Goal: Transaction & Acquisition: Purchase product/service

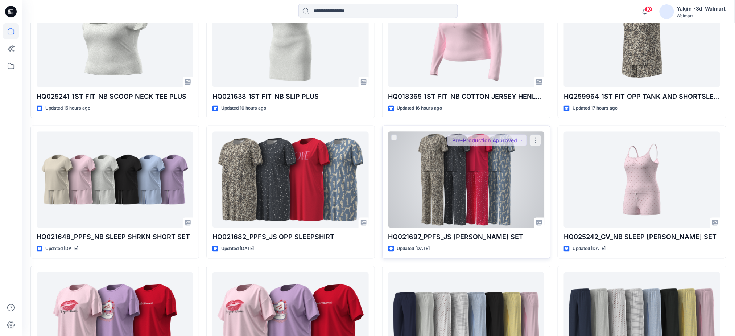
scroll to position [338, 0]
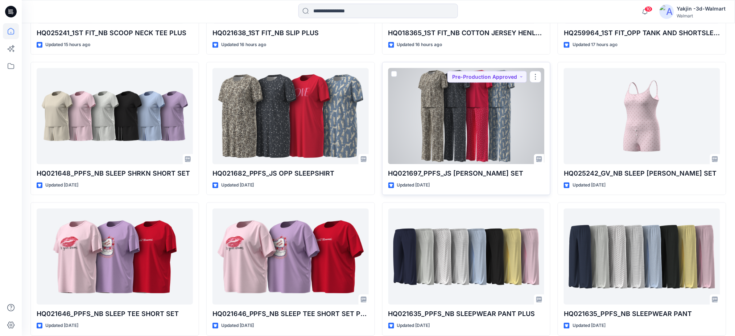
click at [457, 117] on div at bounding box center [466, 116] width 156 height 96
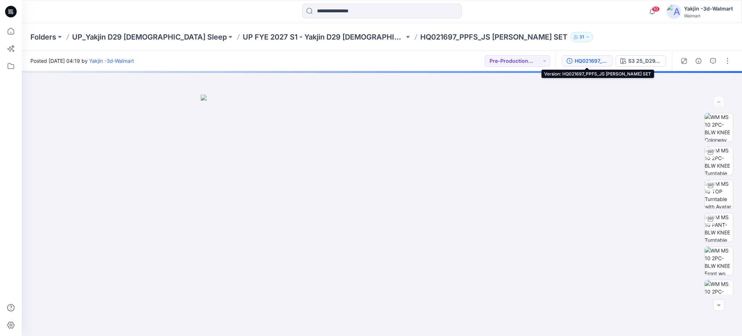
click at [600, 59] on div "HQ021697_PPFS_JS [PERSON_NAME] SET" at bounding box center [591, 61] width 33 height 8
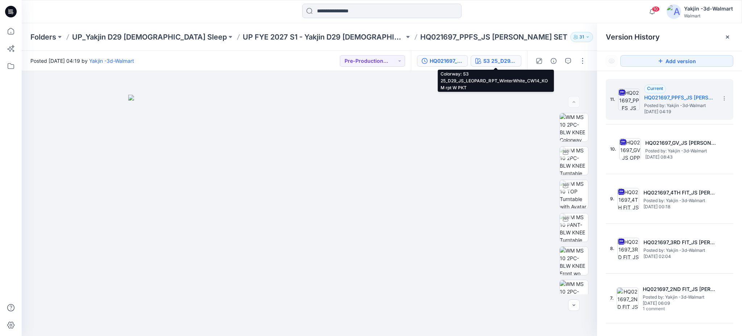
click at [505, 56] on button "S3 25_D29_JS_LEOPARD_RPT_WinterWhite_CW14_KOM rpt W PKT" at bounding box center [496, 61] width 51 height 12
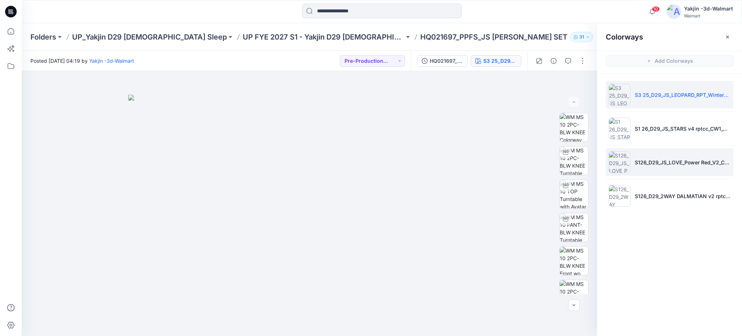
click at [613, 163] on img at bounding box center [620, 162] width 22 height 22
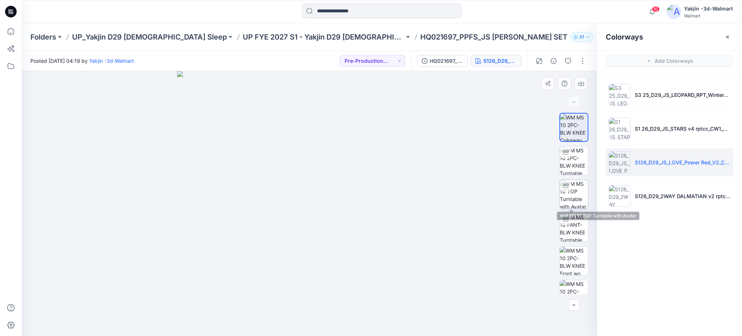
click at [568, 195] on img at bounding box center [574, 194] width 28 height 28
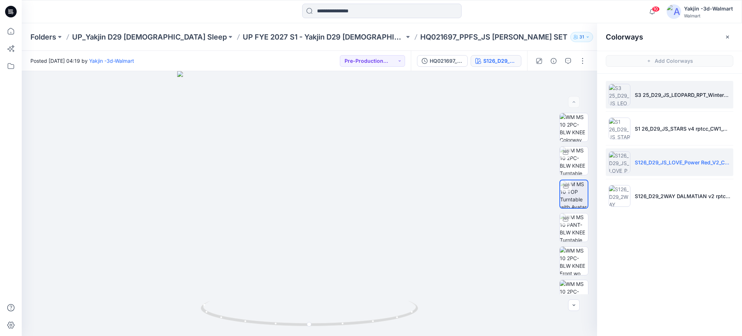
click at [619, 97] on img at bounding box center [620, 95] width 22 height 22
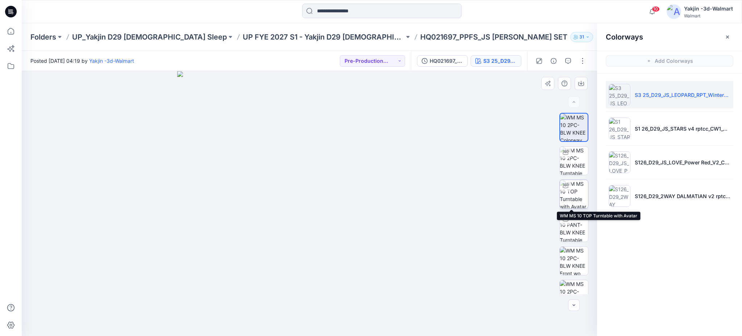
drag, startPoint x: 573, startPoint y: 191, endPoint x: 542, endPoint y: 200, distance: 33.2
click at [573, 191] on img at bounding box center [574, 194] width 28 height 28
